Goal: Task Accomplishment & Management: Manage account settings

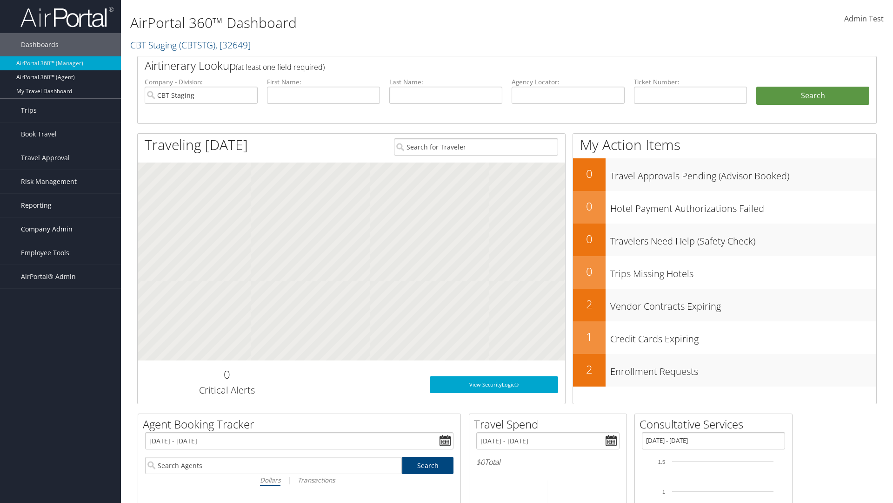
click at [60, 229] on span "Company Admin" at bounding box center [47, 228] width 52 height 23
click at [0, 0] on link "Report Settings" at bounding box center [0, 0] width 0 height 0
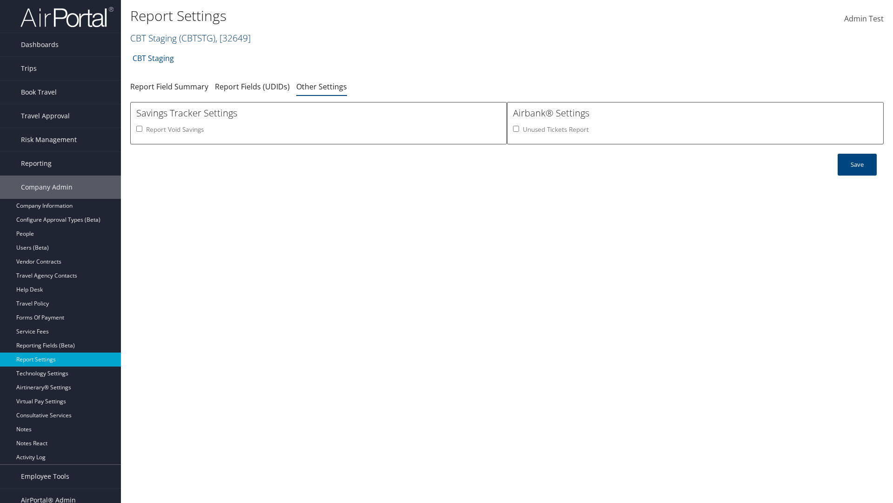
click at [154, 38] on link "CBT Staging ( CBTSTG ) , [ 32649 ]" at bounding box center [190, 38] width 121 height 13
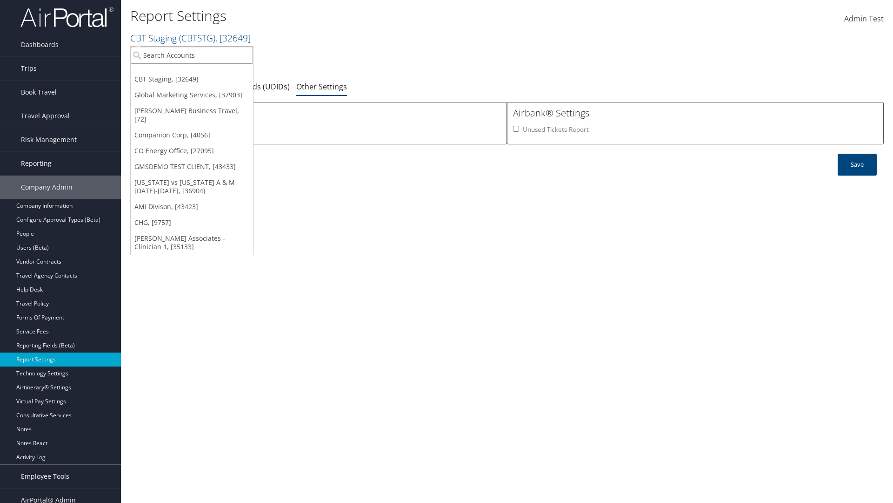
click at [192, 55] on input "search" at bounding box center [192, 55] width 122 height 17
type input "Global Marketing Services"
click at [201, 72] on div "Global Marketing Services (301946), [37903]" at bounding box center [201, 72] width 150 height 8
